Goal: Task Accomplishment & Management: Use online tool/utility

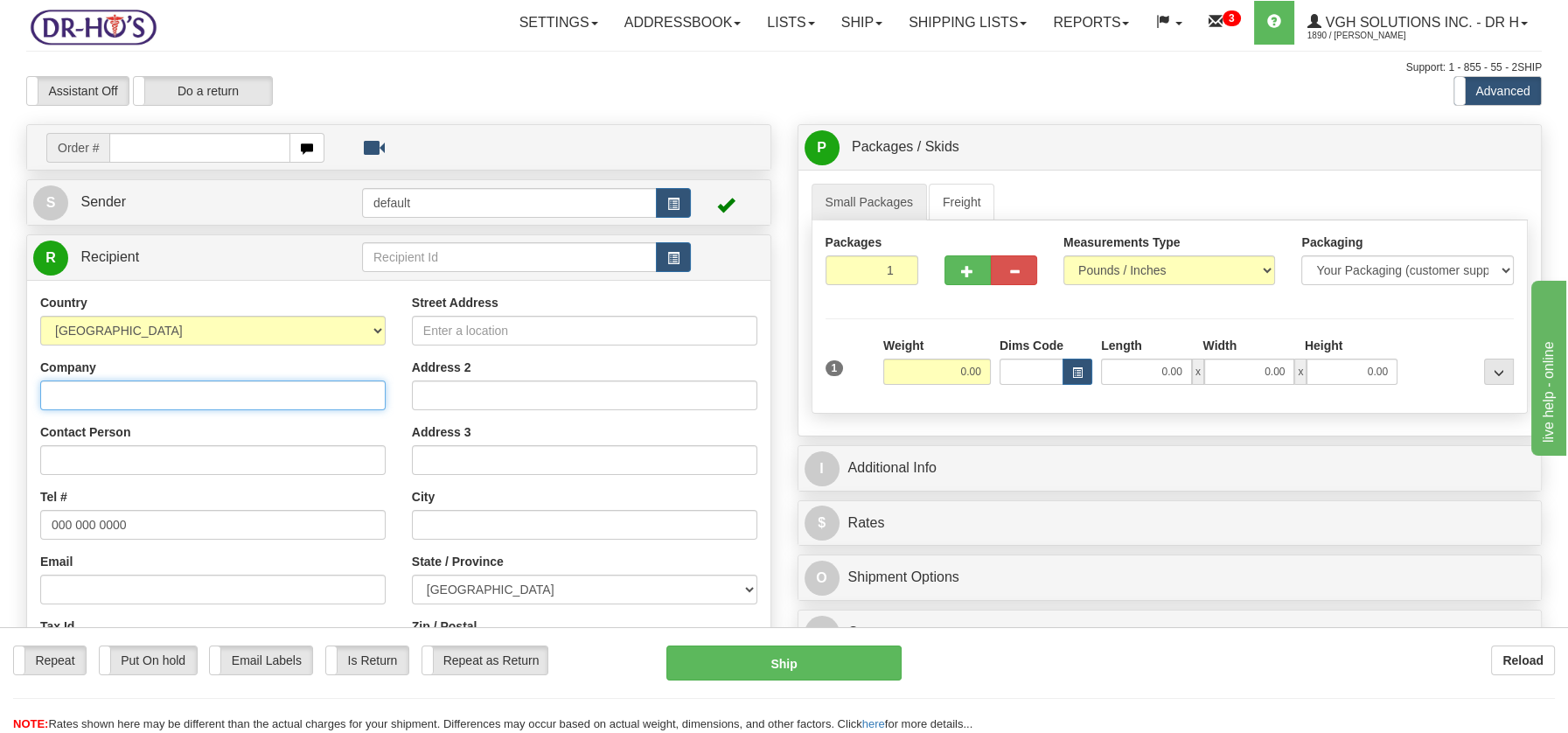
click at [123, 398] on input "Company" at bounding box center [213, 395] width 346 height 30
paste input "Canadian Medical Store"
type input "Canadian Medical Store"
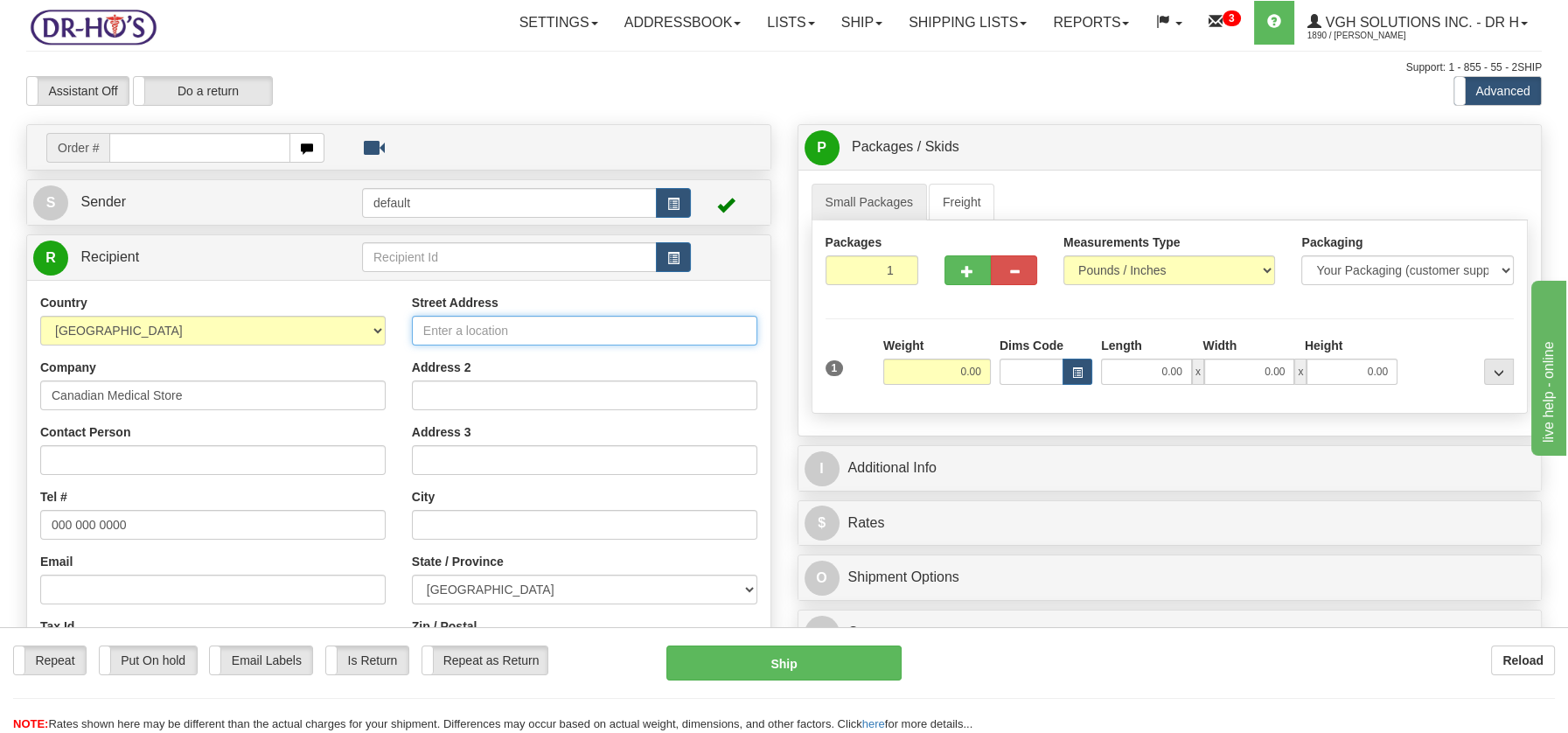
click at [451, 322] on input "Street Address" at bounding box center [584, 330] width 346 height 30
paste input "Suite [STREET_ADDRESS]"
type input "Suite [STREET_ADDRESS]"
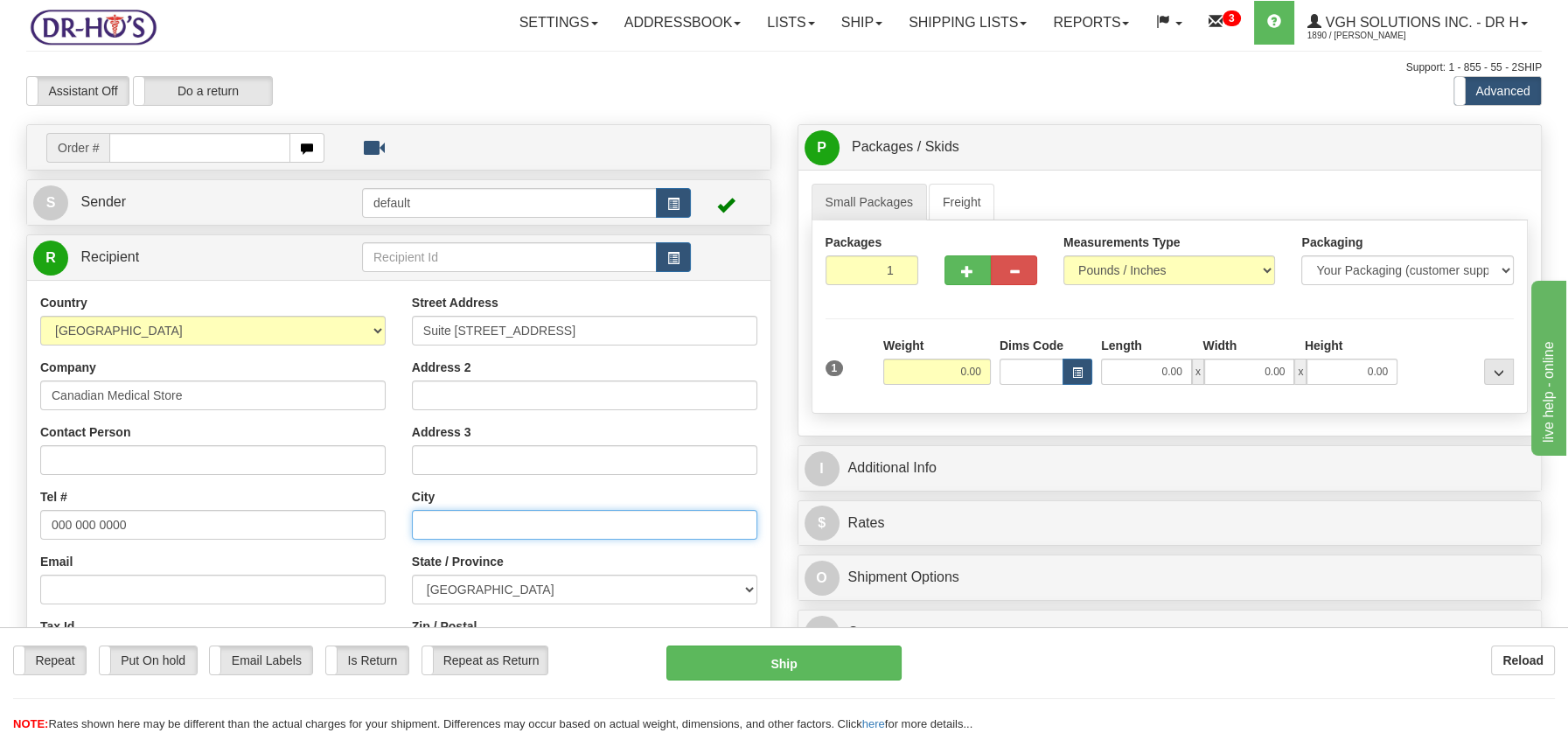
click at [432, 520] on input "text" at bounding box center [584, 524] width 346 height 30
paste input "[GEOGRAPHIC_DATA], [GEOGRAPHIC_DATA], Canada V6B 3M1"
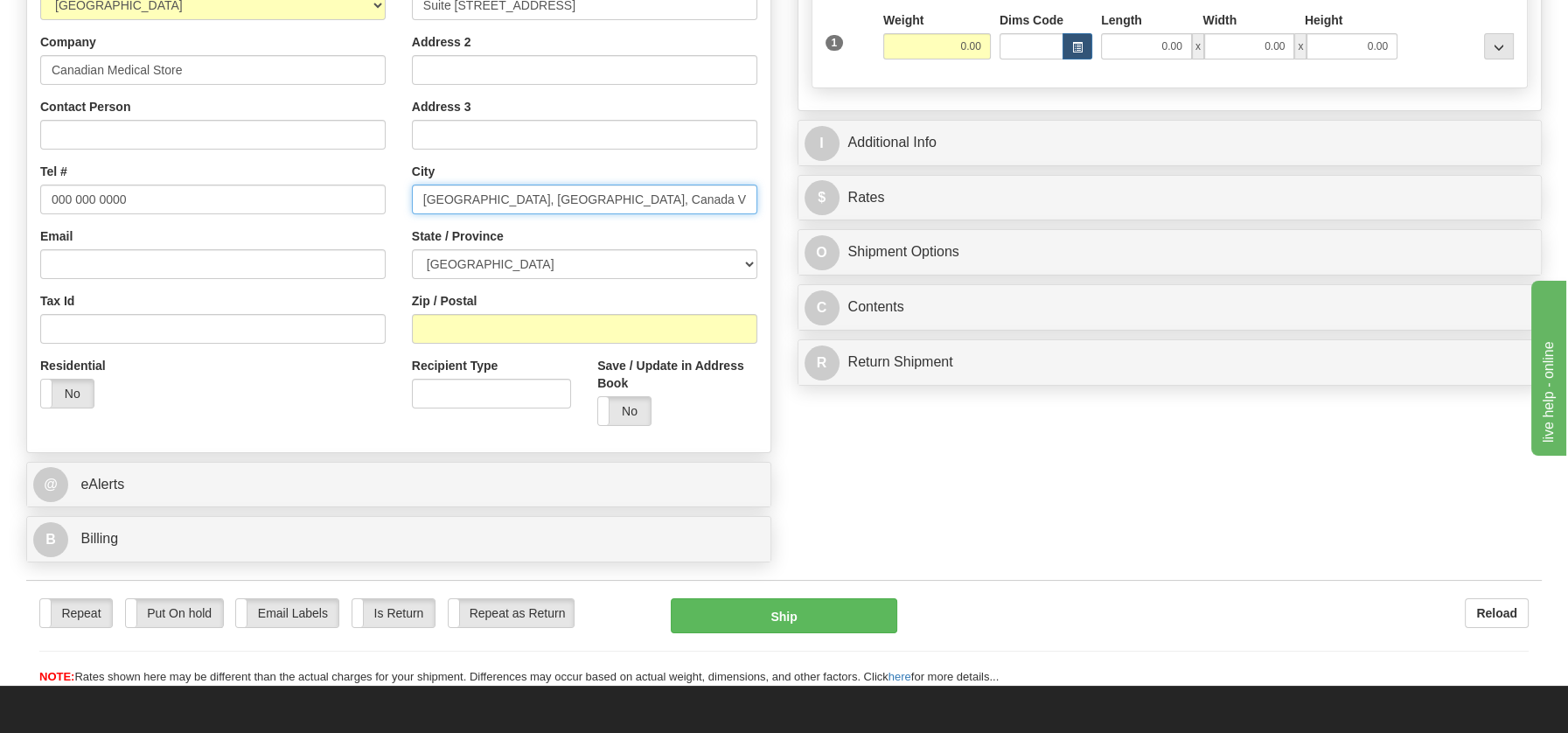
scroll to position [343, 0]
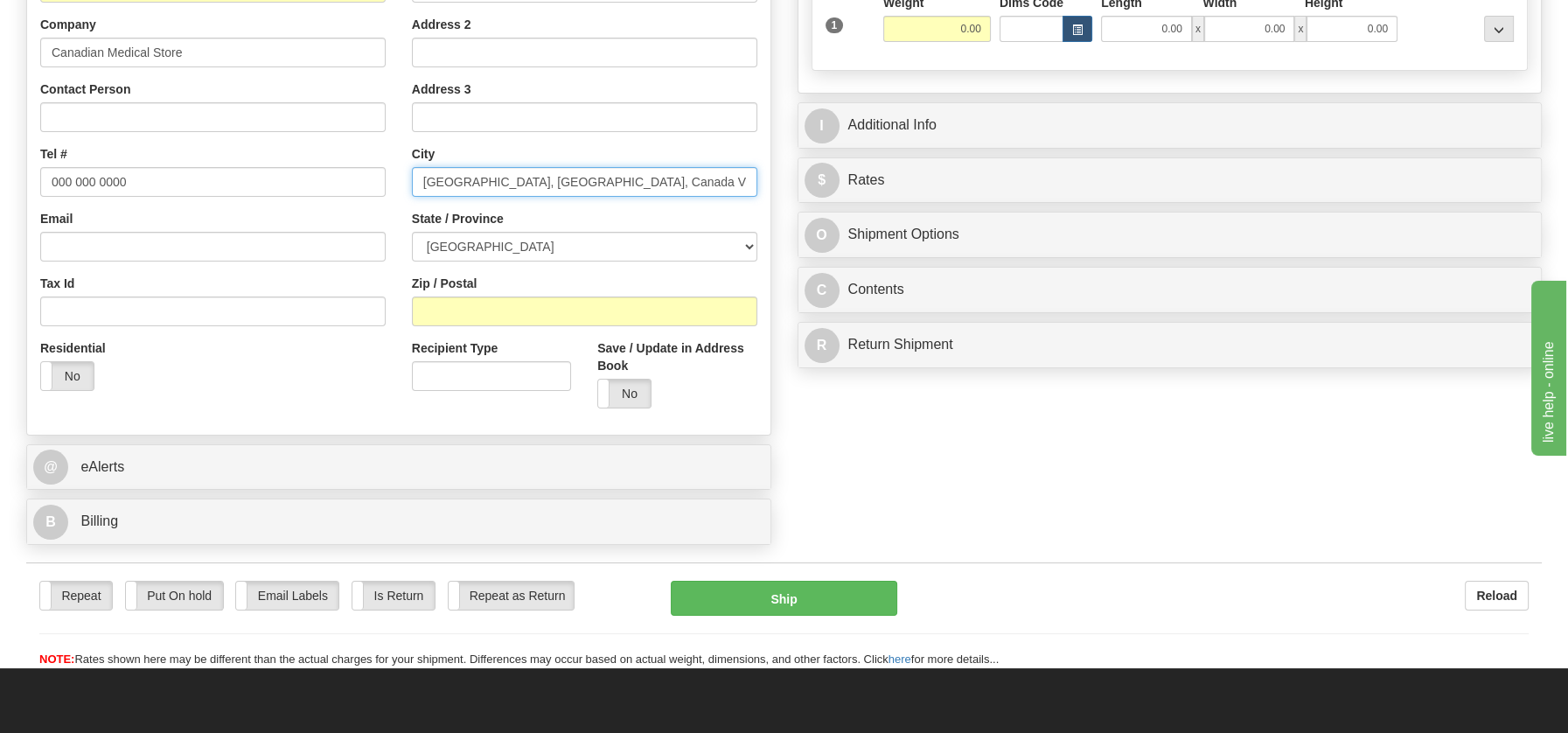
drag, startPoint x: 558, startPoint y: 172, endPoint x: 635, endPoint y: 192, distance: 79.6
click at [635, 192] on input "[GEOGRAPHIC_DATA], [GEOGRAPHIC_DATA], Canada V6B 3M1" at bounding box center [584, 181] width 346 height 30
type input "[GEOGRAPHIC_DATA], [GEOGRAPHIC_DATA], Canada V6B 3M1"
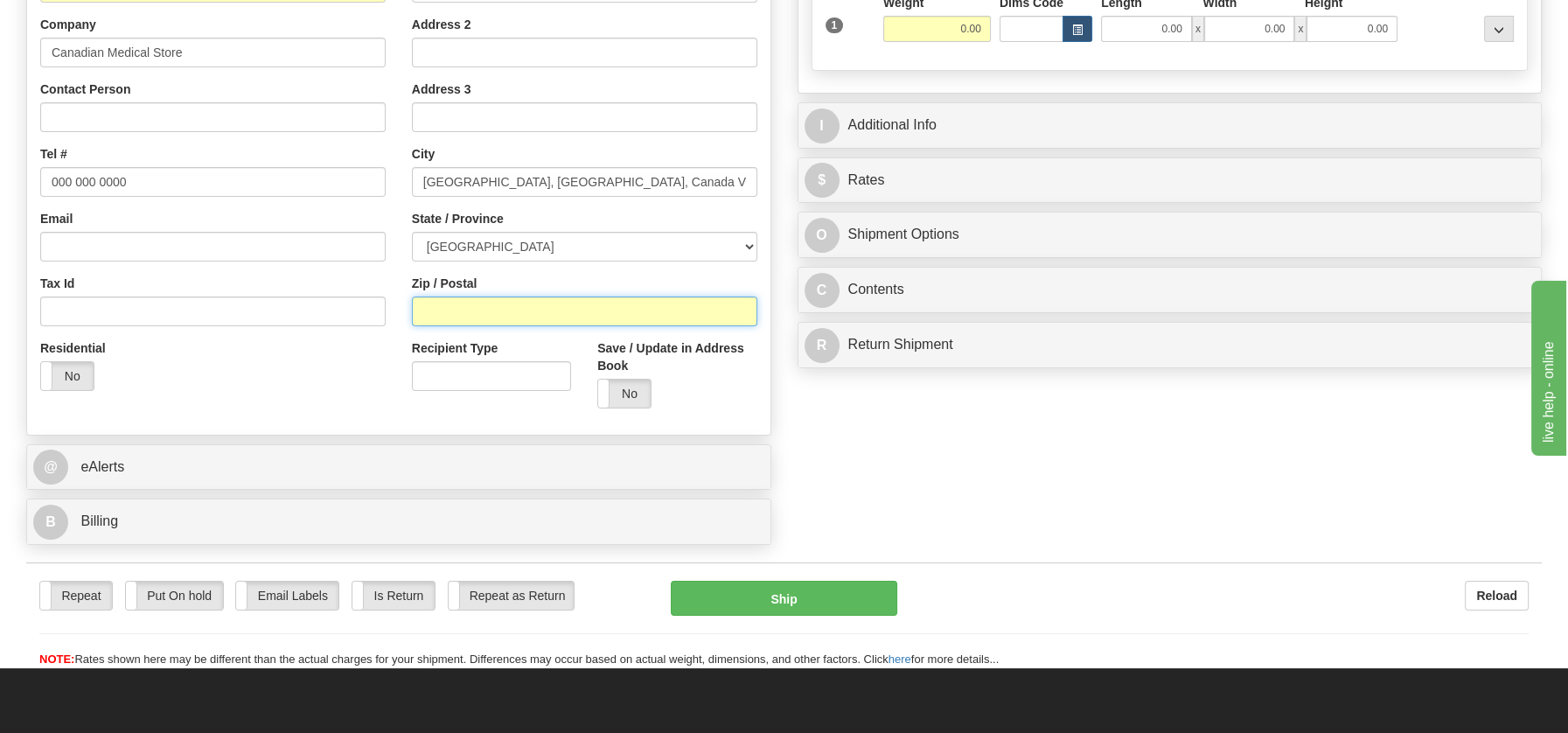
click at [429, 303] on input "Zip / Postal" at bounding box center [584, 311] width 346 height 30
paste input "V6B 3M1"
type input "V6B 3M1"
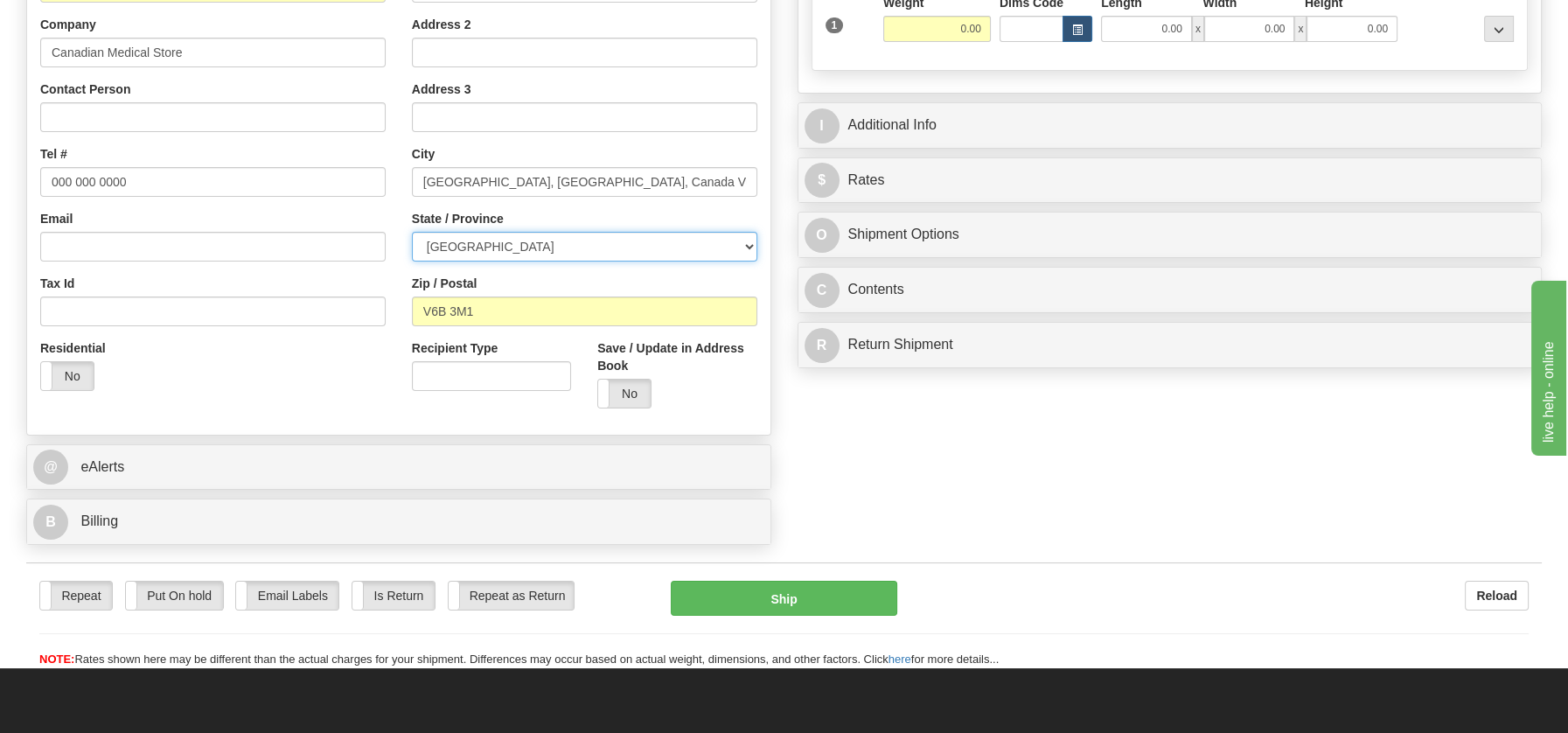
click at [749, 248] on select "[GEOGRAPHIC_DATA] [GEOGRAPHIC_DATA] [GEOGRAPHIC_DATA] [GEOGRAPHIC_DATA] [GEOGRA…" at bounding box center [584, 246] width 346 height 30
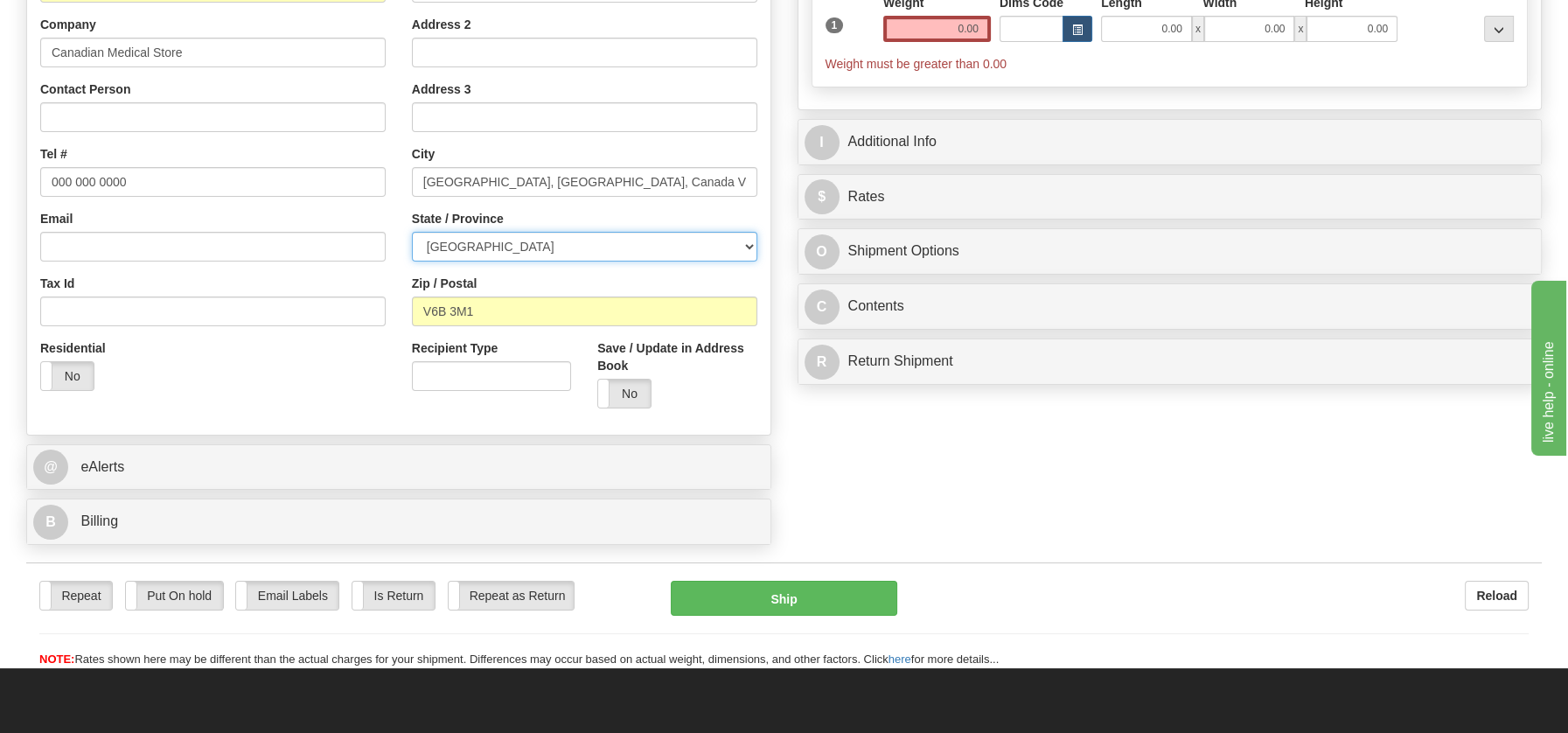
select select "BC"
click at [412, 231] on select "[GEOGRAPHIC_DATA] [GEOGRAPHIC_DATA] [GEOGRAPHIC_DATA] [GEOGRAPHIC_DATA] [GEOGRA…" at bounding box center [584, 246] width 346 height 30
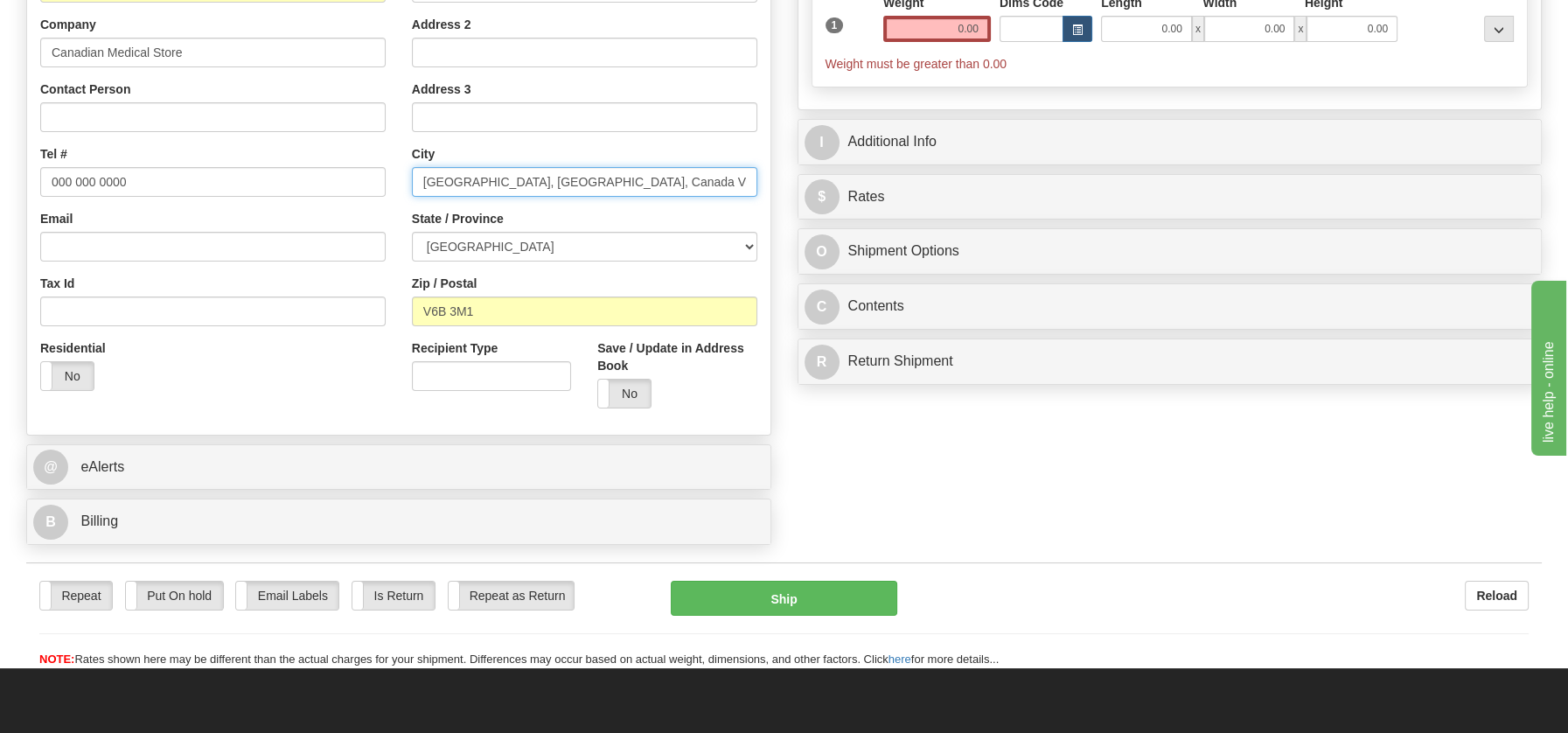
drag, startPoint x: 479, startPoint y: 178, endPoint x: 687, endPoint y: 202, distance: 209.4
click at [687, 202] on div "Street Address Suite 250 - #1377, [STREET_ADDRESS] Address 2 Address 3 City [GE…" at bounding box center [585, 186] width 372 height 471
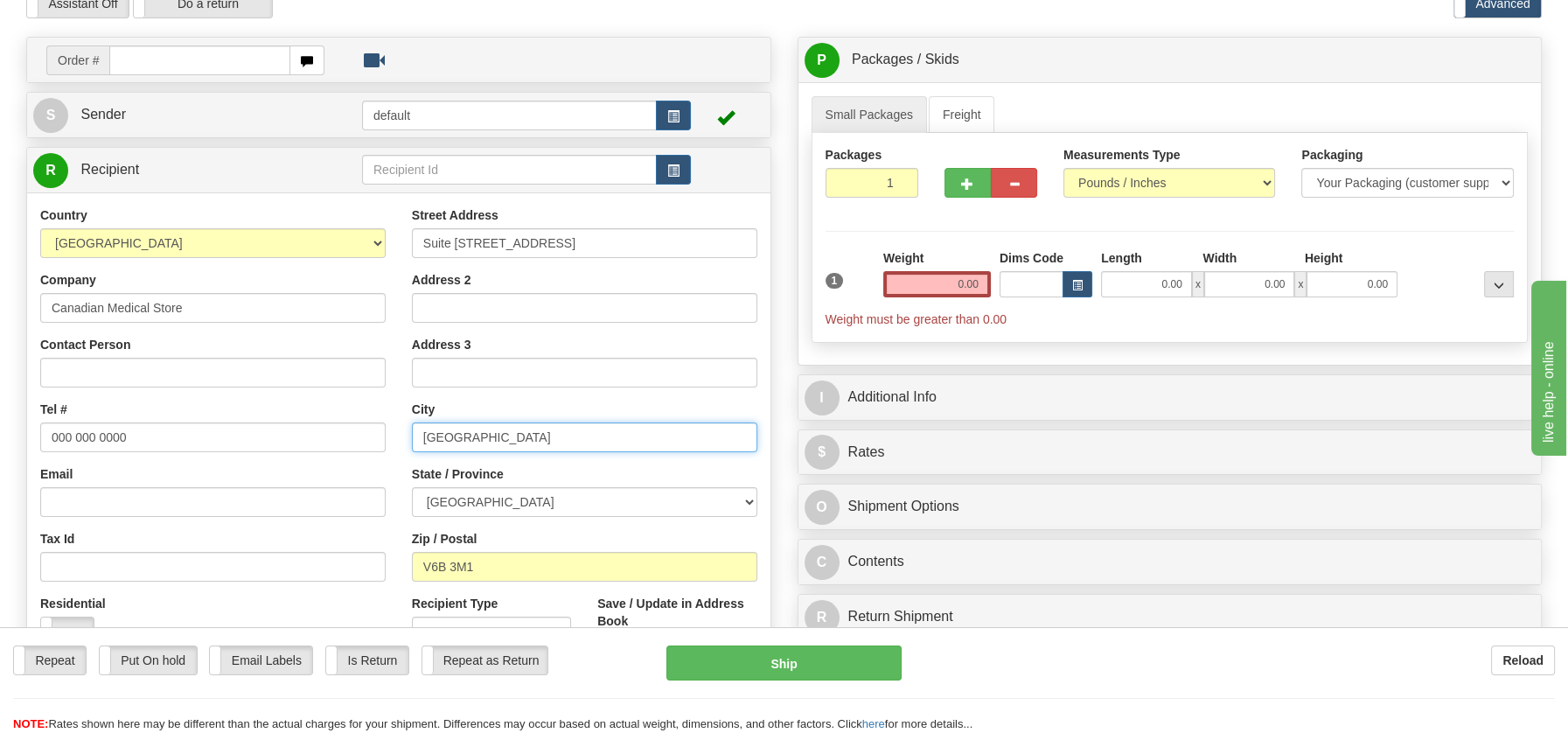
scroll to position [85, 0]
type input "[GEOGRAPHIC_DATA]"
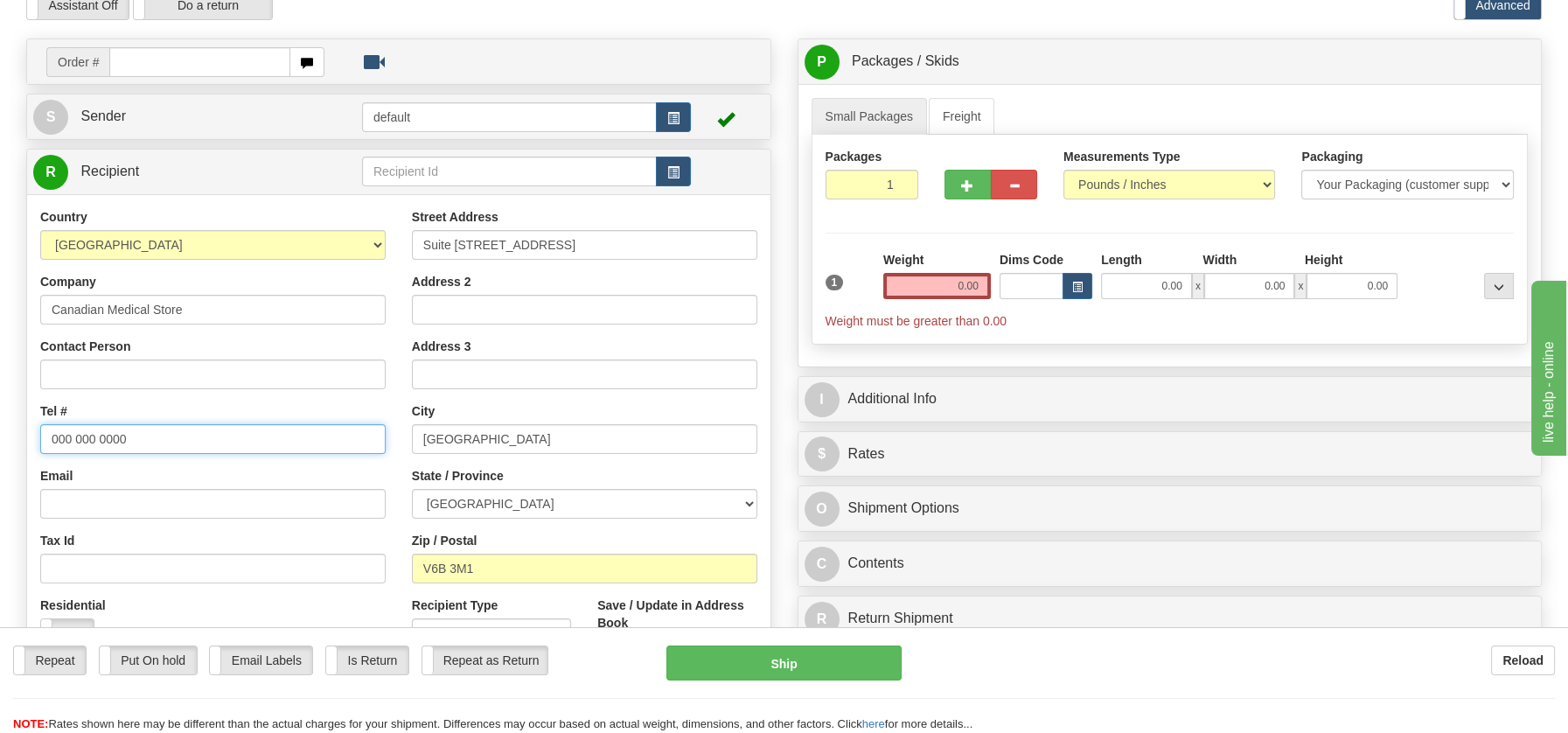
drag, startPoint x: 166, startPoint y: 433, endPoint x: -14, endPoint y: 423, distance: 180.3
click at [0, 423] on html "Training Course Close Toggle navigation Settings Shipping Preferences New Sende…" at bounding box center [784, 281] width 1568 height 733
paste input "[PHONE_NUMBER]"
type input "[PHONE_NUMBER]"
drag, startPoint x: 959, startPoint y: 286, endPoint x: 1022, endPoint y: 295, distance: 63.6
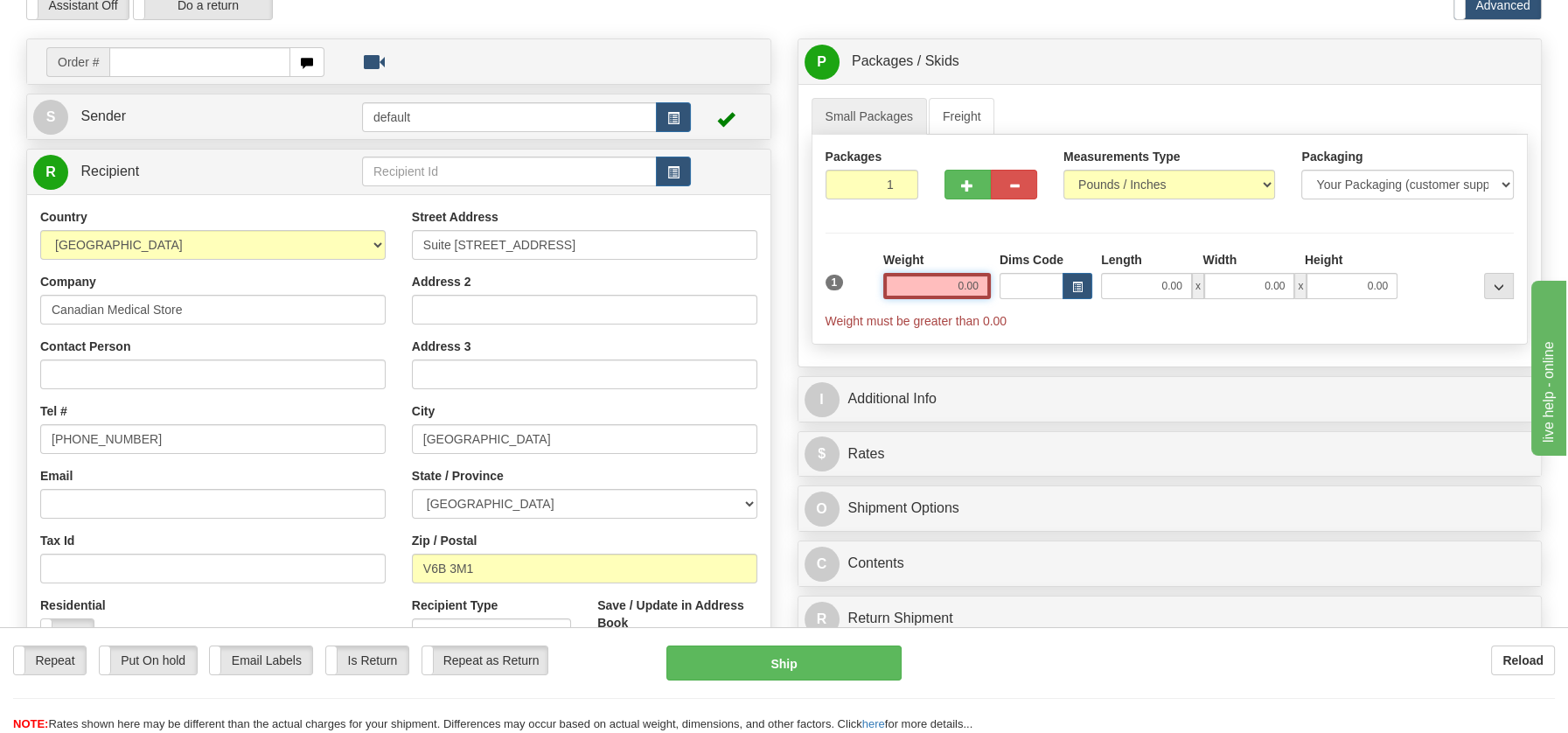
click at [1022, 295] on div "1 Weight 0.00 Dims Code 0.00" at bounding box center [1170, 290] width 698 height 78
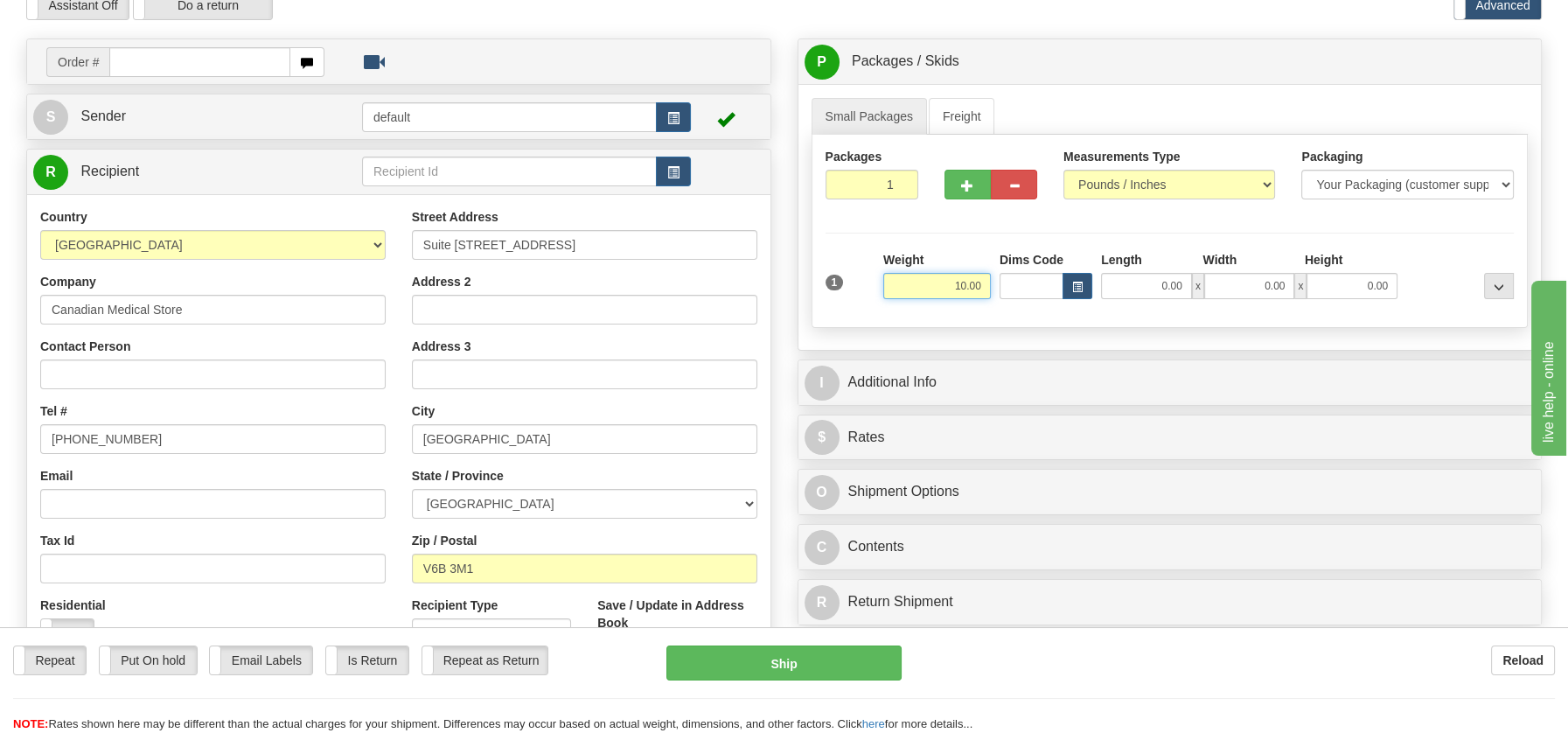
type input "10.00"
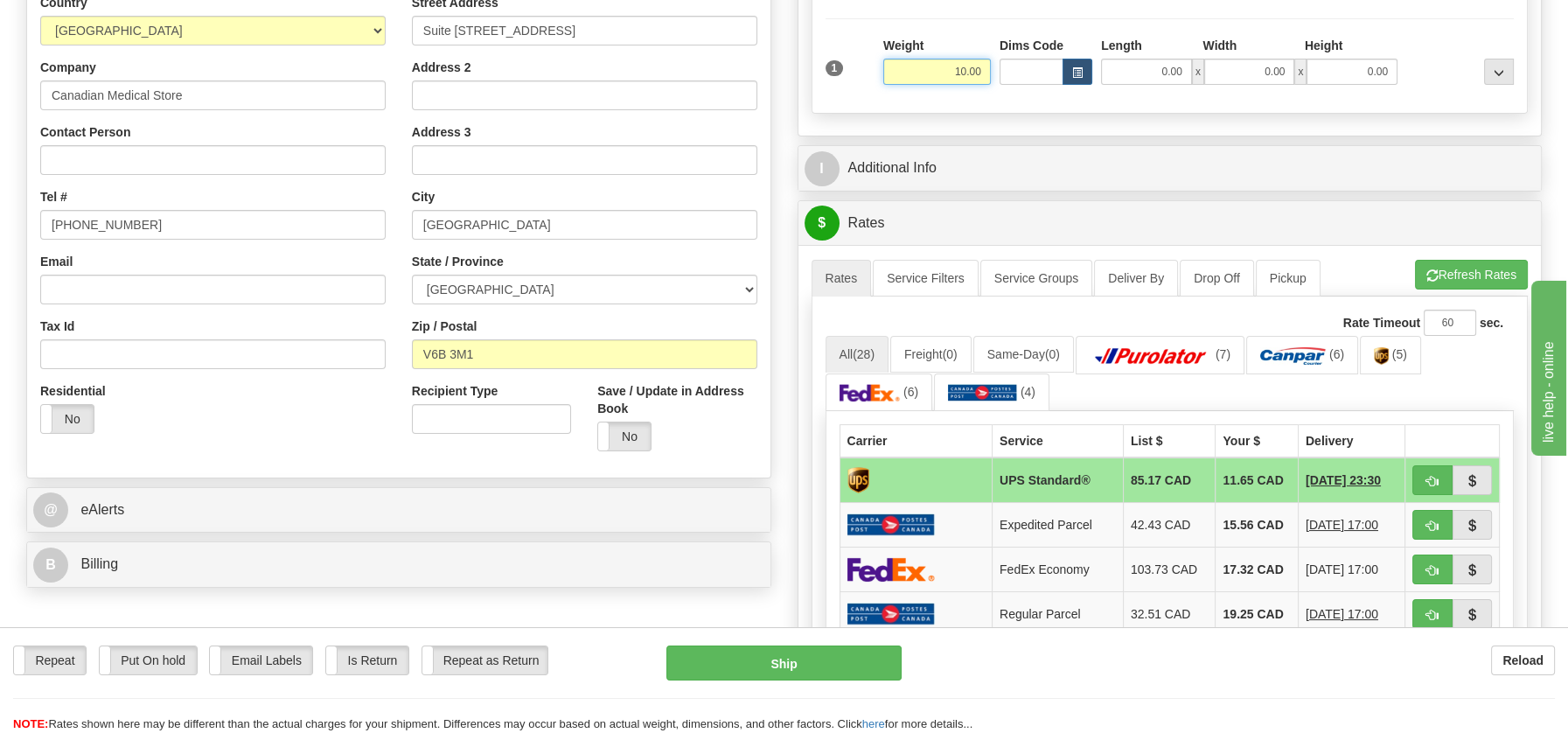
scroll to position [290, 0]
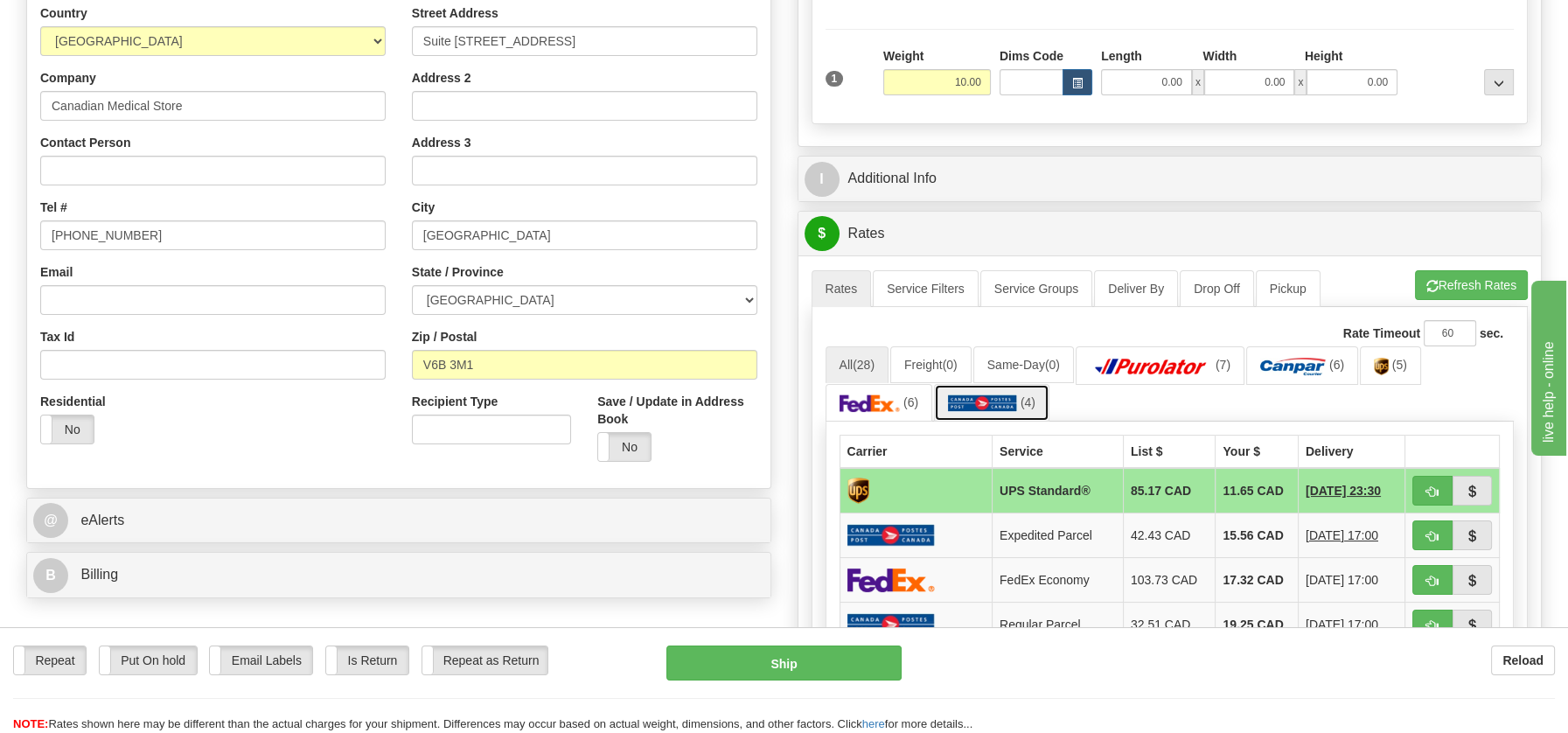
click at [990, 387] on link "(4)" at bounding box center [991, 402] width 115 height 38
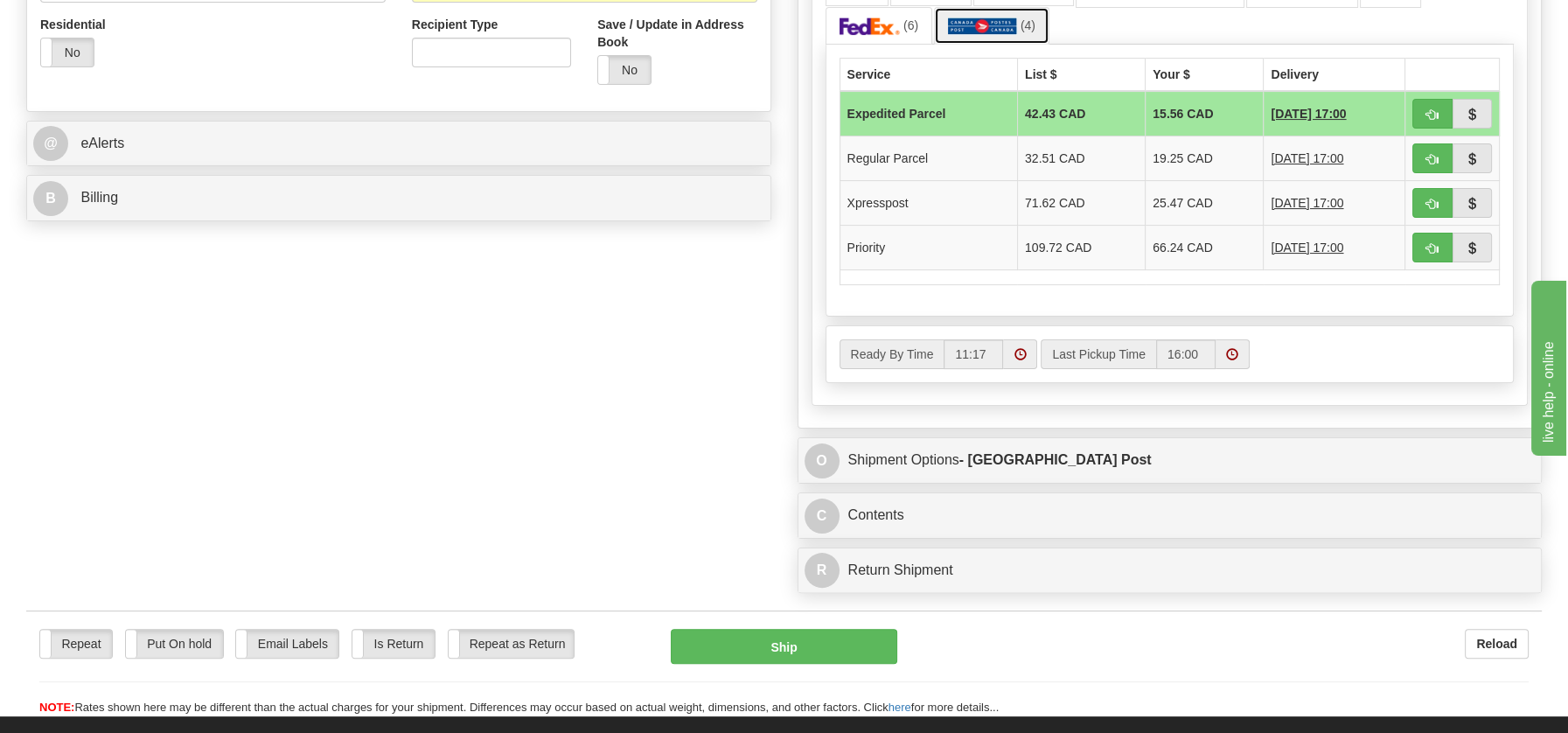
scroll to position [896, 0]
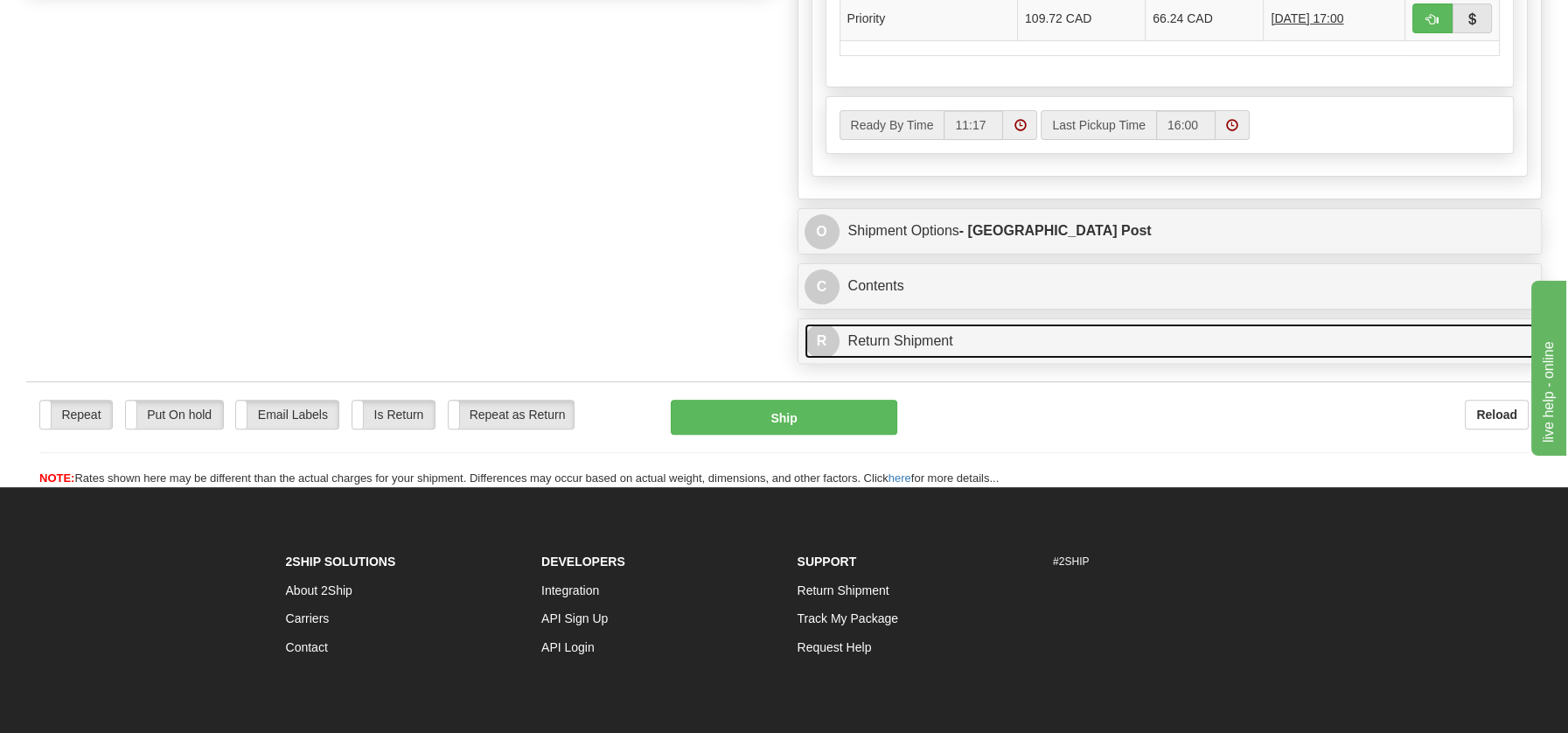
click at [931, 338] on link "R Return Shipment" at bounding box center [1170, 341] width 731 height 36
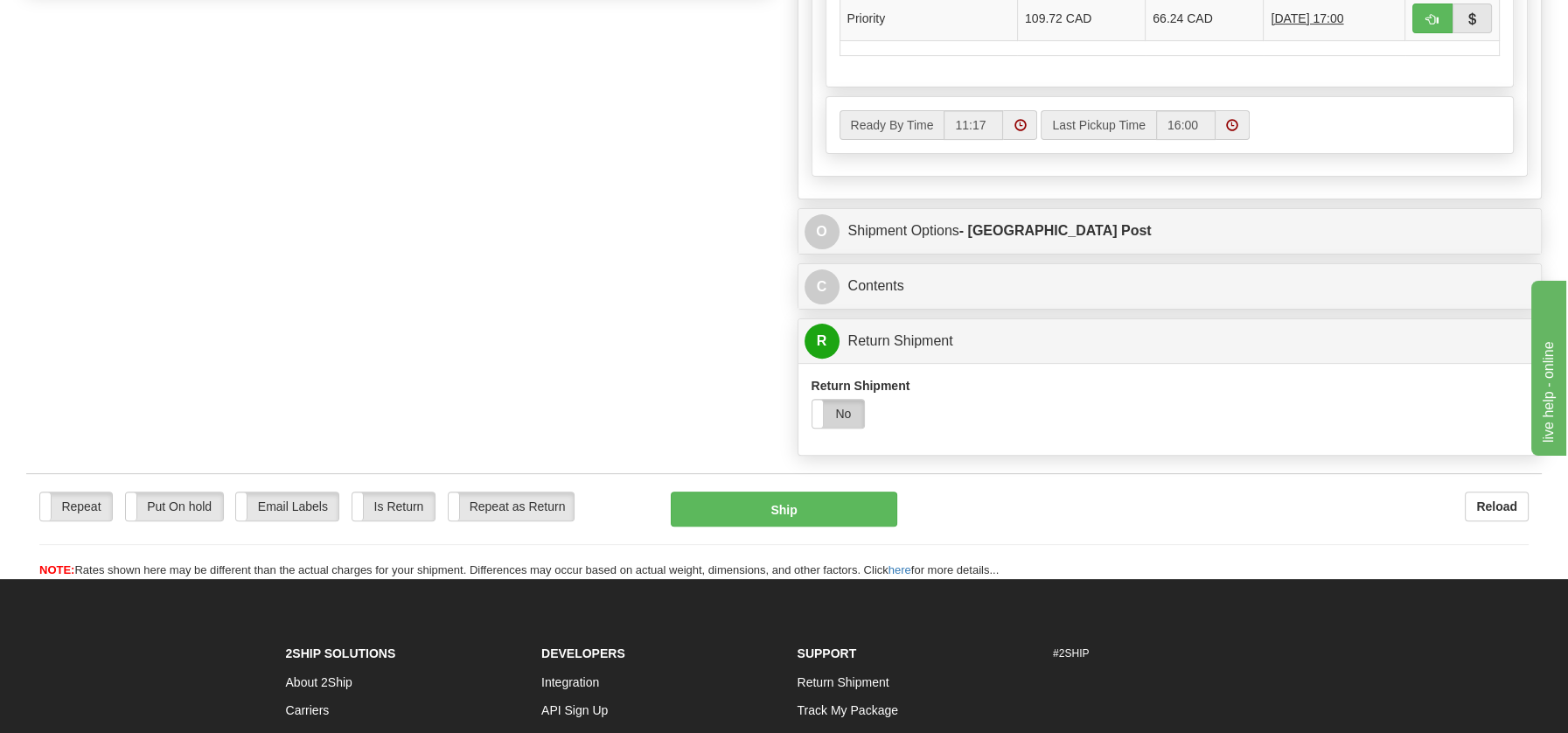
click at [845, 403] on label "No" at bounding box center [839, 413] width 52 height 28
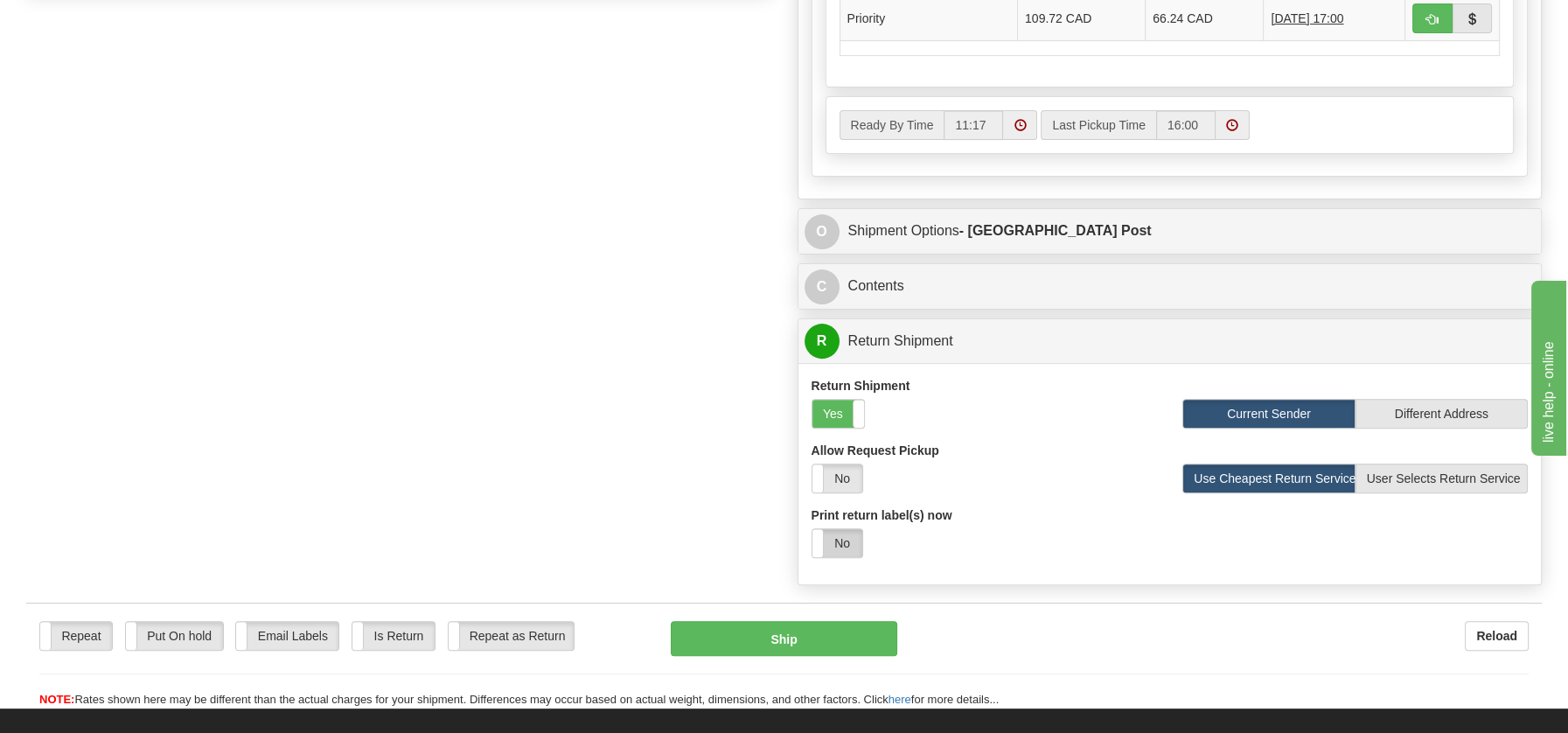
click at [847, 533] on label "No" at bounding box center [837, 542] width 49 height 28
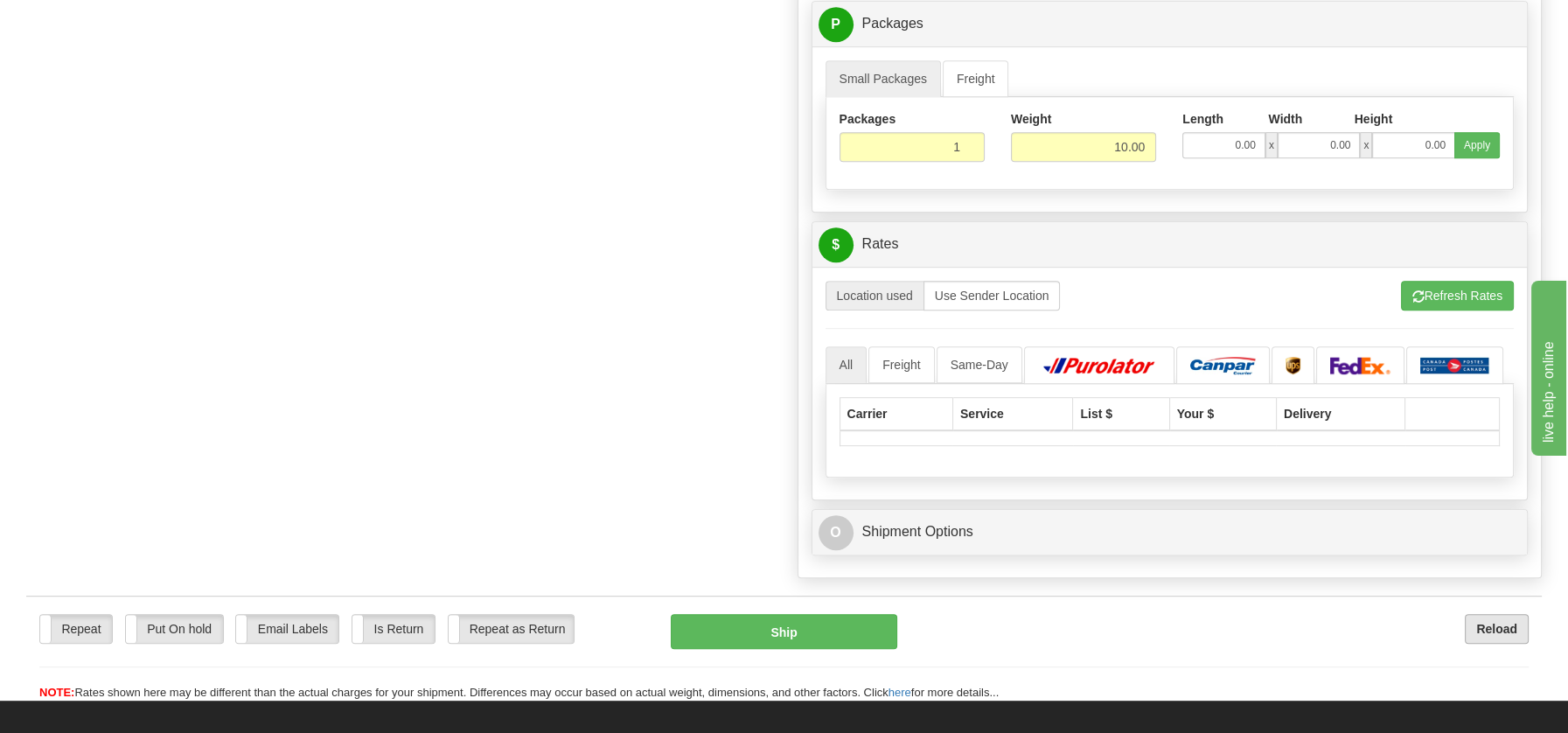
scroll to position [1528, 0]
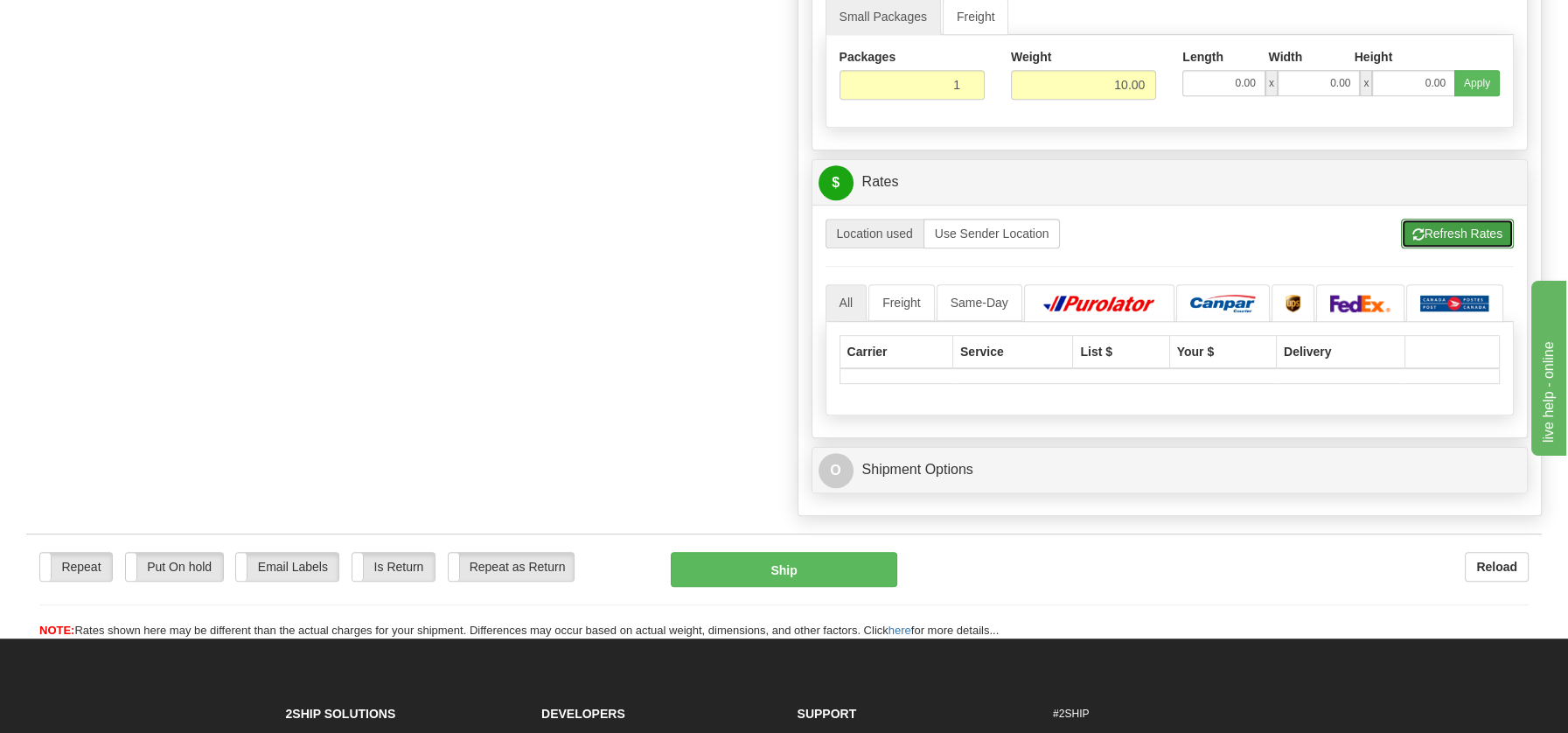
click at [1465, 226] on button "Refresh Rates" at bounding box center [1458, 233] width 112 height 30
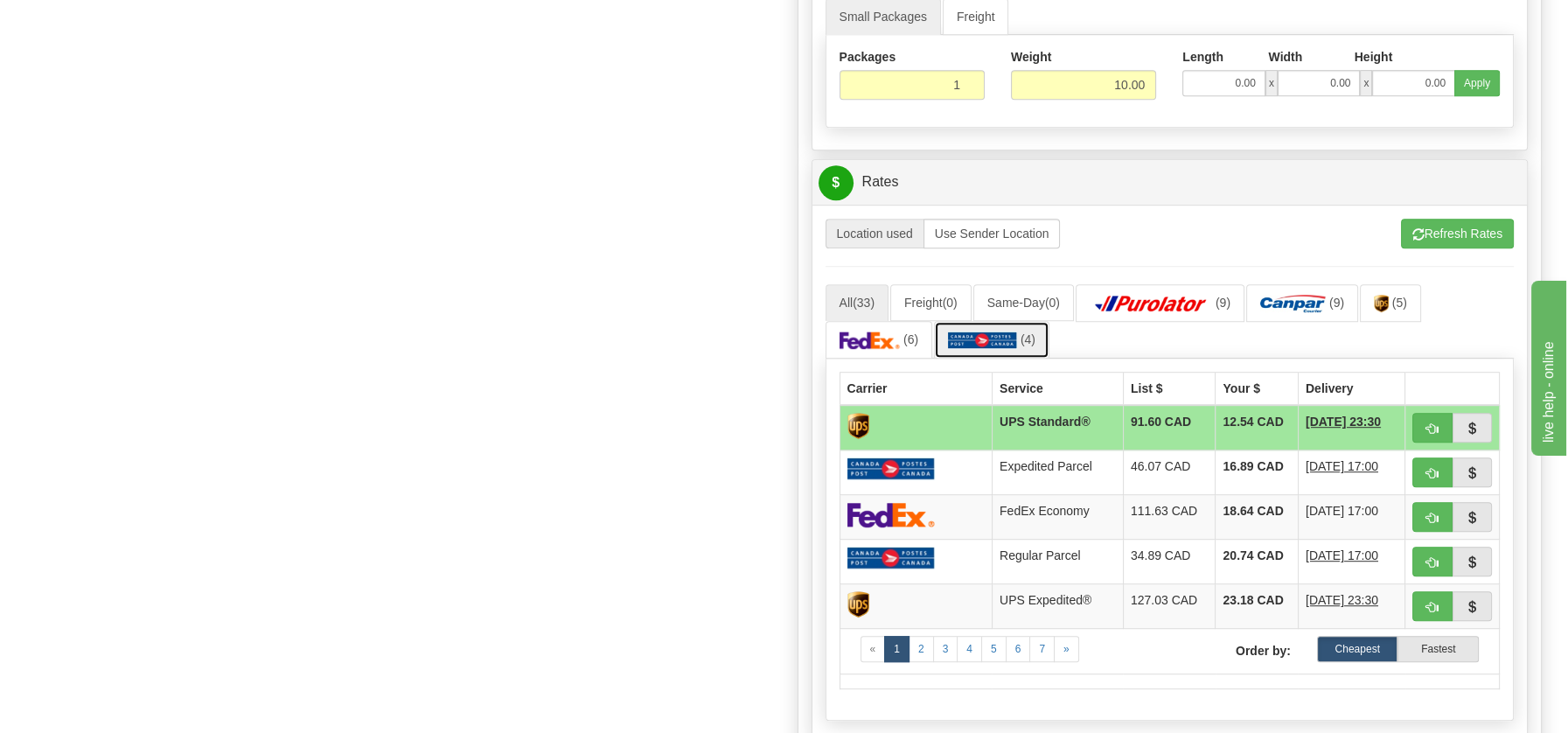
click at [969, 321] on link "(4)" at bounding box center [991, 339] width 115 height 38
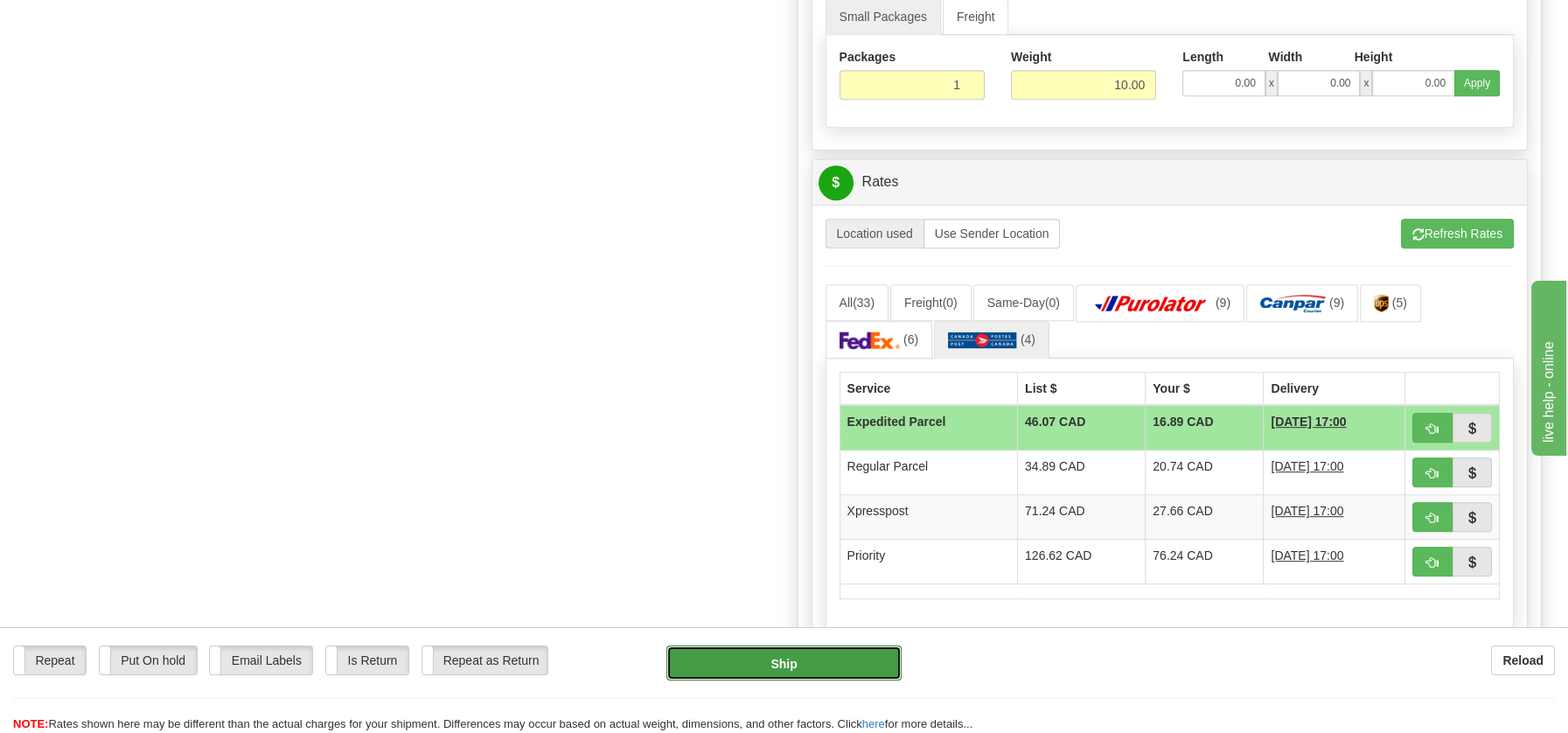
click at [815, 676] on button "Ship" at bounding box center [784, 662] width 235 height 35
type input "DOM.EP"
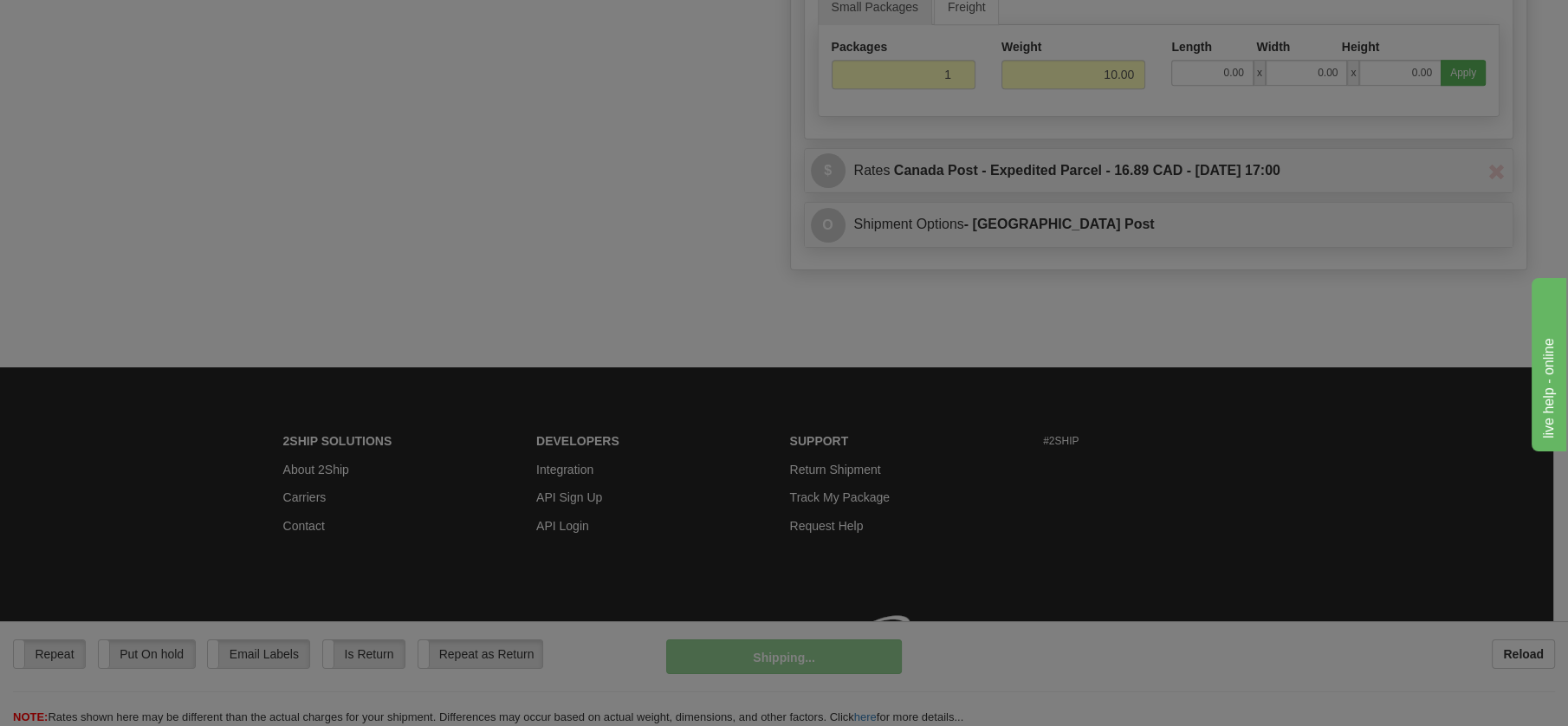
scroll to position [972, 0]
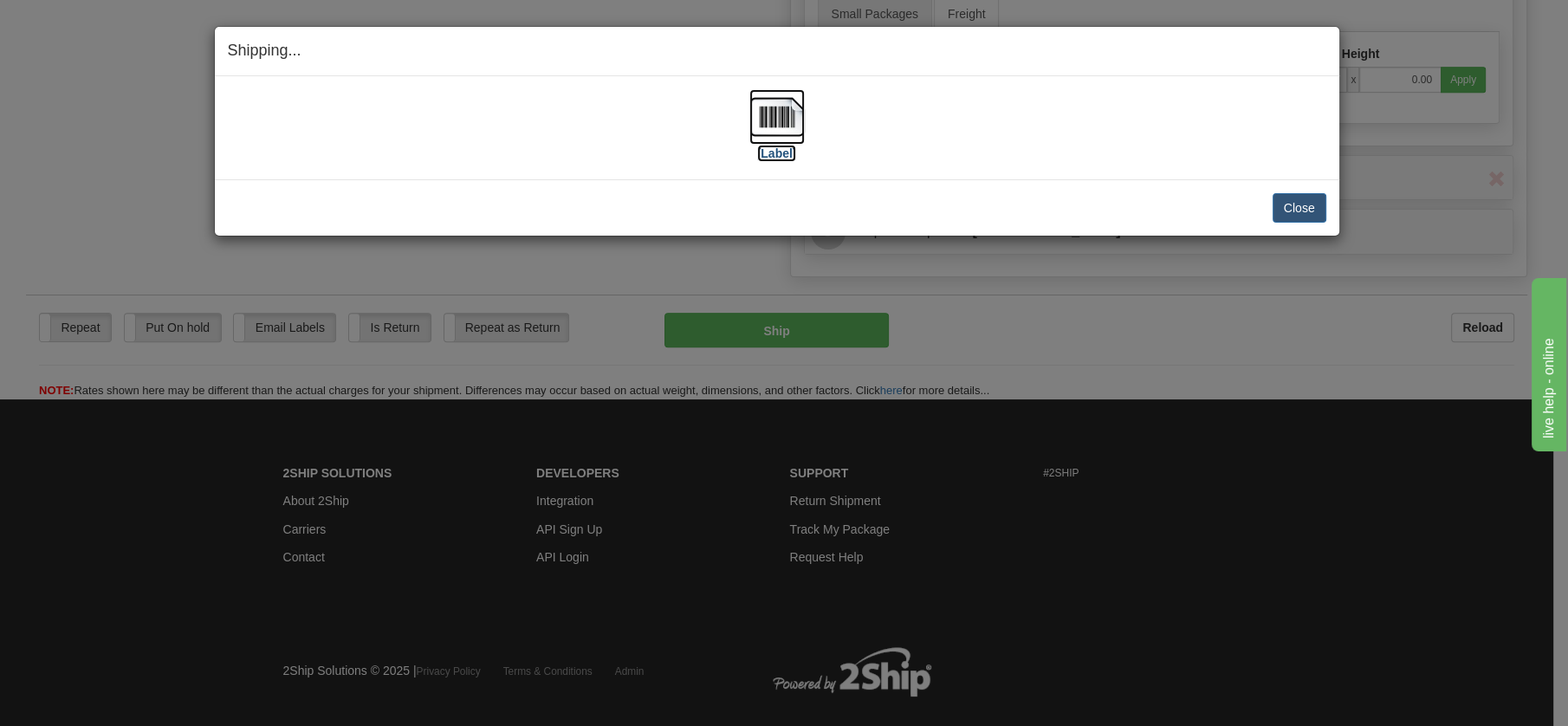
click at [772, 114] on img at bounding box center [777, 117] width 56 height 56
click at [1300, 204] on button "Close" at bounding box center [1300, 207] width 54 height 30
